Goal: Task Accomplishment & Management: Manage account settings

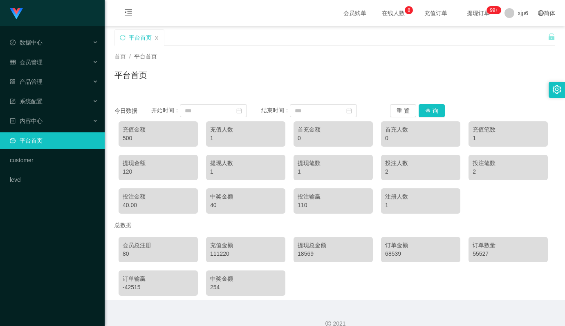
click at [515, 38] on div "平台首页" at bounding box center [330, 43] width 433 height 28
click at [516, 37] on span "退出登录" at bounding box center [517, 36] width 23 height 7
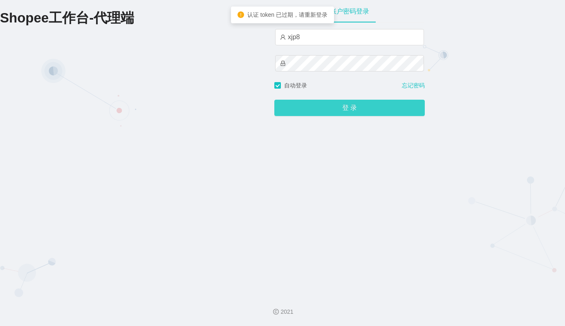
click at [346, 108] on button "登 录" at bounding box center [349, 108] width 150 height 16
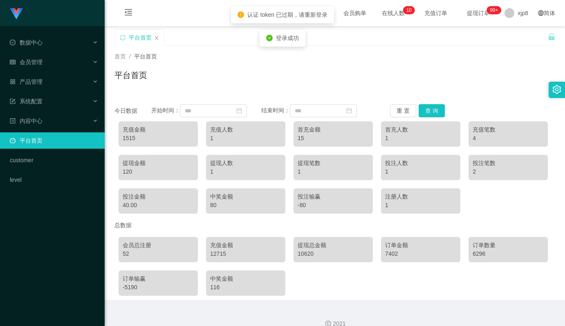
click at [125, 140] on div "1515" at bounding box center [158, 138] width 71 height 9
click at [130, 138] on div "1515" at bounding box center [158, 138] width 71 height 9
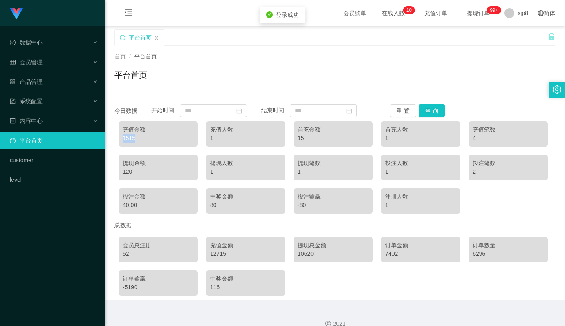
click at [125, 138] on div "1515" at bounding box center [158, 138] width 71 height 9
click at [129, 138] on div "1515" at bounding box center [158, 138] width 71 height 9
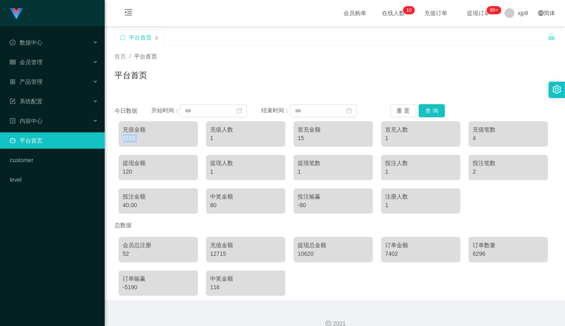
click at [129, 138] on div "1515" at bounding box center [158, 138] width 71 height 9
click at [134, 138] on div "1515" at bounding box center [158, 138] width 71 height 9
click at [125, 138] on div "1515" at bounding box center [158, 138] width 71 height 9
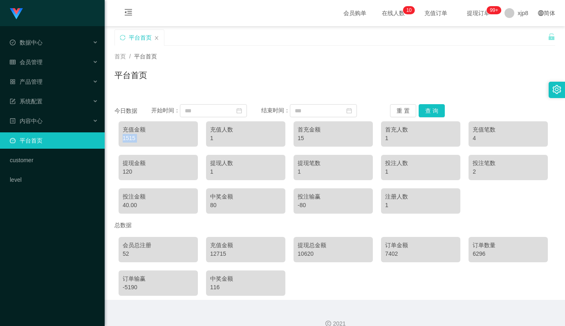
click at [125, 138] on div "1515" at bounding box center [158, 138] width 71 height 9
click at [134, 138] on div "1515" at bounding box center [158, 138] width 71 height 9
click at [219, 253] on div "12715" at bounding box center [245, 254] width 71 height 9
click at [308, 253] on div "10620" at bounding box center [332, 254] width 71 height 9
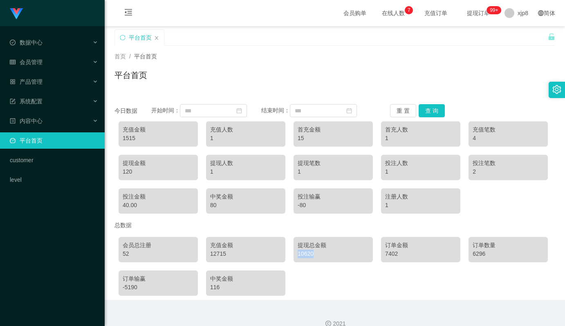
click at [308, 253] on div "10620" at bounding box center [332, 254] width 71 height 9
click at [303, 254] on div "10620" at bounding box center [332, 254] width 71 height 9
click at [221, 254] on div "12715" at bounding box center [245, 254] width 71 height 9
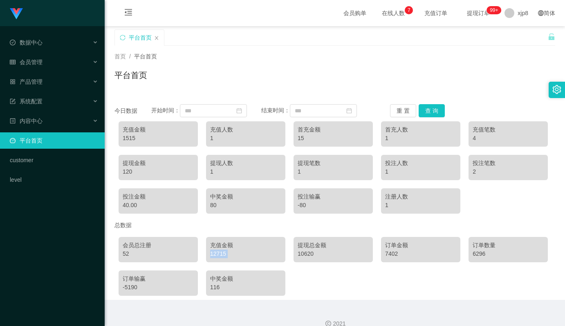
click at [221, 254] on div "12715" at bounding box center [245, 254] width 71 height 9
click at [305, 256] on div "10620" at bounding box center [332, 254] width 71 height 9
